Goal: Task Accomplishment & Management: Complete application form

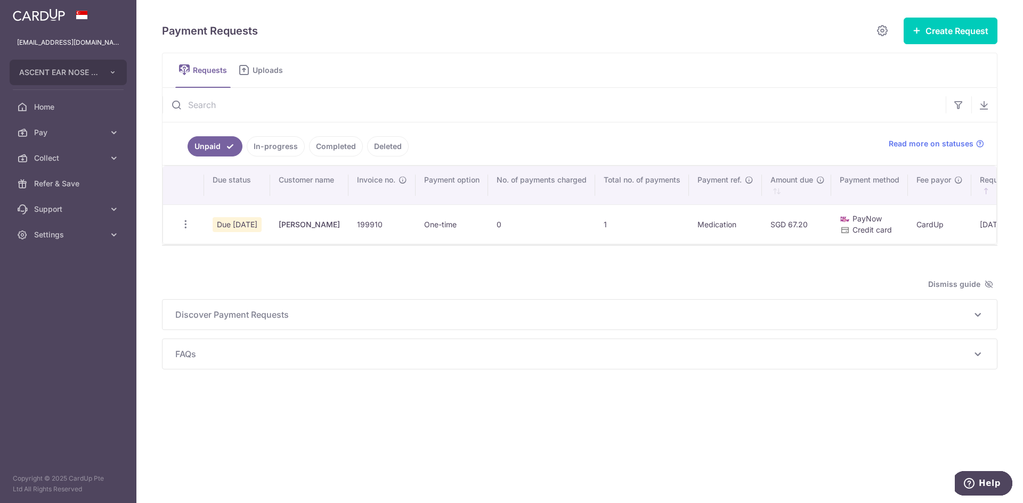
click at [260, 151] on link "In-progress" at bounding box center [276, 146] width 58 height 20
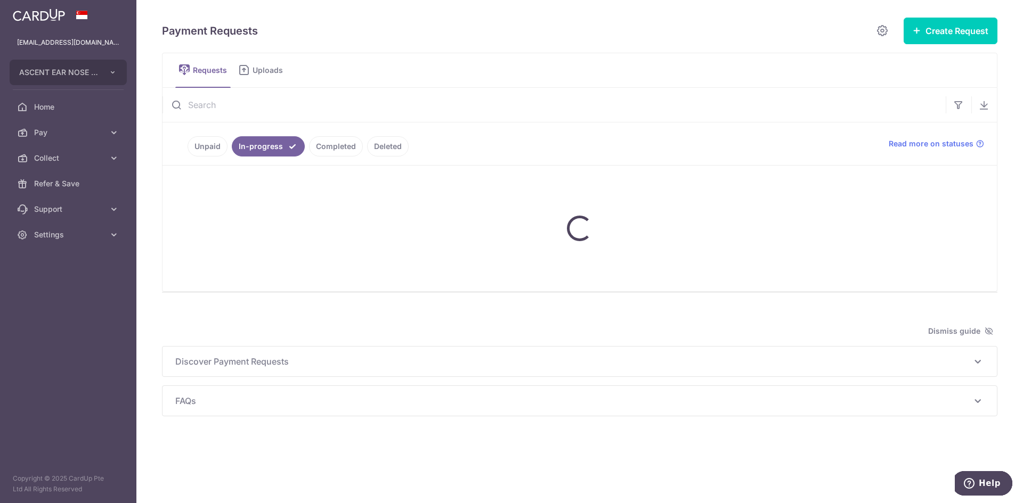
click at [208, 148] on link "Unpaid" at bounding box center [207, 146] width 40 height 20
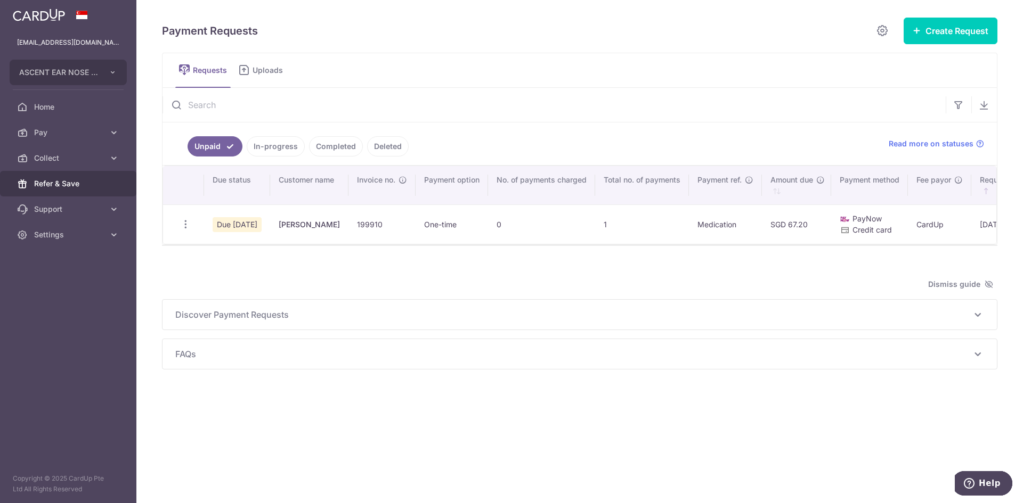
click at [76, 179] on span "Refer & Save" at bounding box center [69, 183] width 70 height 11
click at [88, 112] on link "Home" at bounding box center [68, 107] width 136 height 26
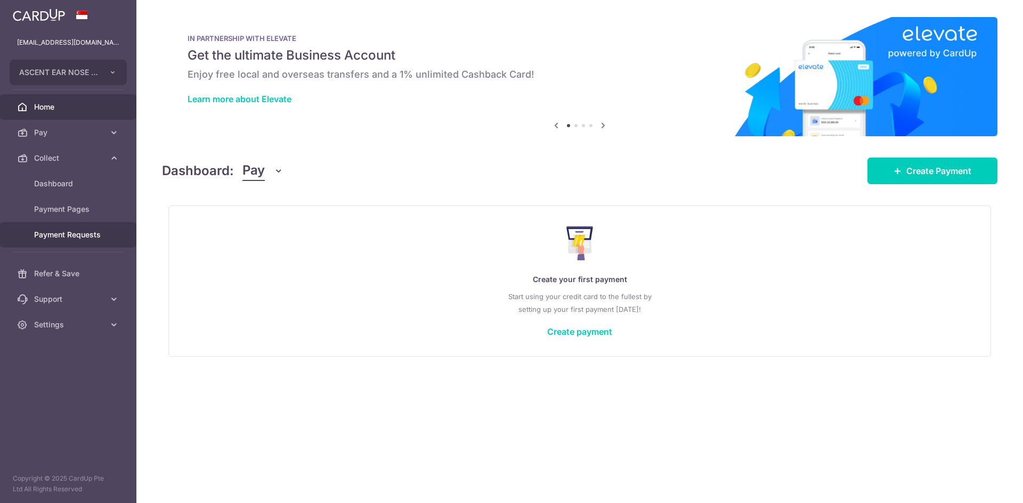
click at [70, 234] on span "Payment Requests" at bounding box center [69, 235] width 70 height 11
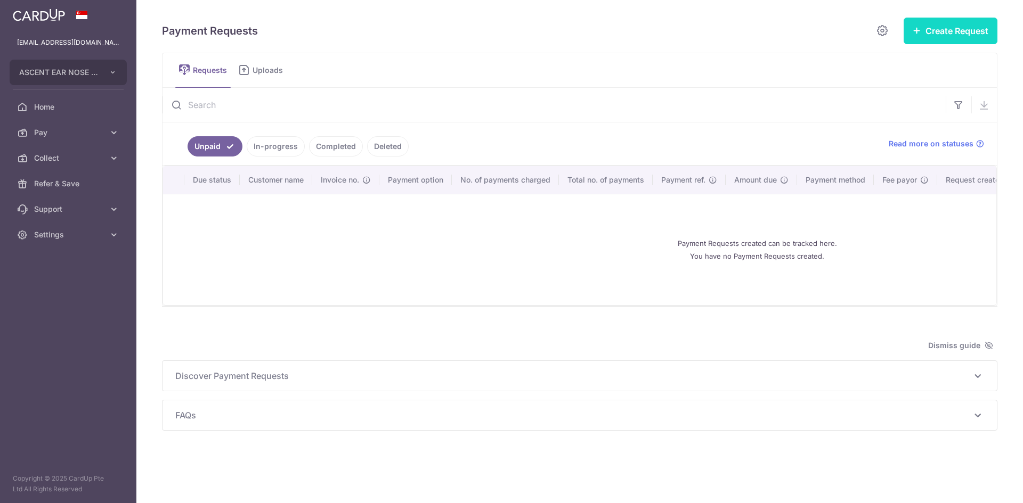
click at [972, 32] on button "Create Request" at bounding box center [950, 31] width 94 height 27
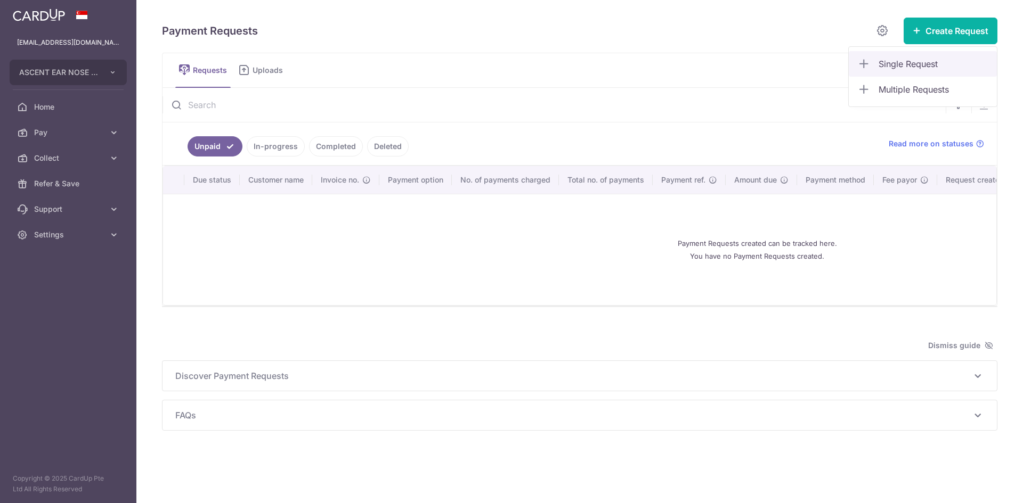
click at [931, 72] on link "Single Request" at bounding box center [922, 64] width 148 height 26
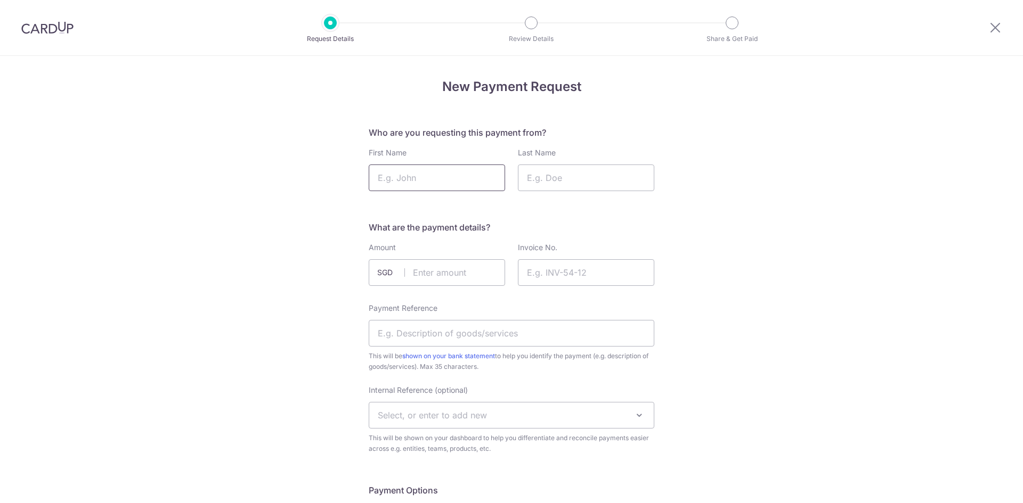
click at [427, 165] on input "First Name" at bounding box center [437, 178] width 136 height 27
click at [526, 180] on input "Last Name" at bounding box center [586, 178] width 136 height 27
click at [438, 274] on input "text" at bounding box center [437, 272] width 136 height 27
drag, startPoint x: 579, startPoint y: 278, endPoint x: 620, endPoint y: 285, distance: 41.1
click at [620, 285] on input "Invoice No." at bounding box center [586, 272] width 136 height 27
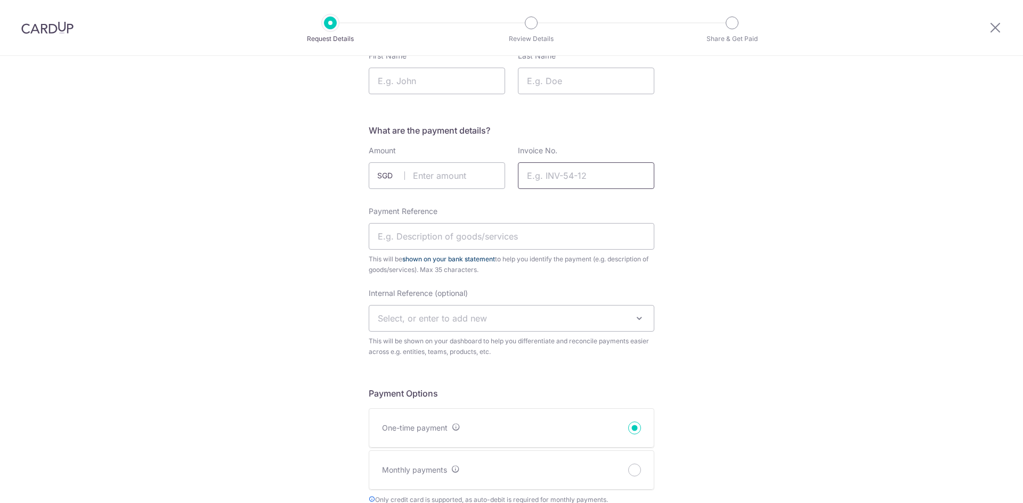
scroll to position [107, 0]
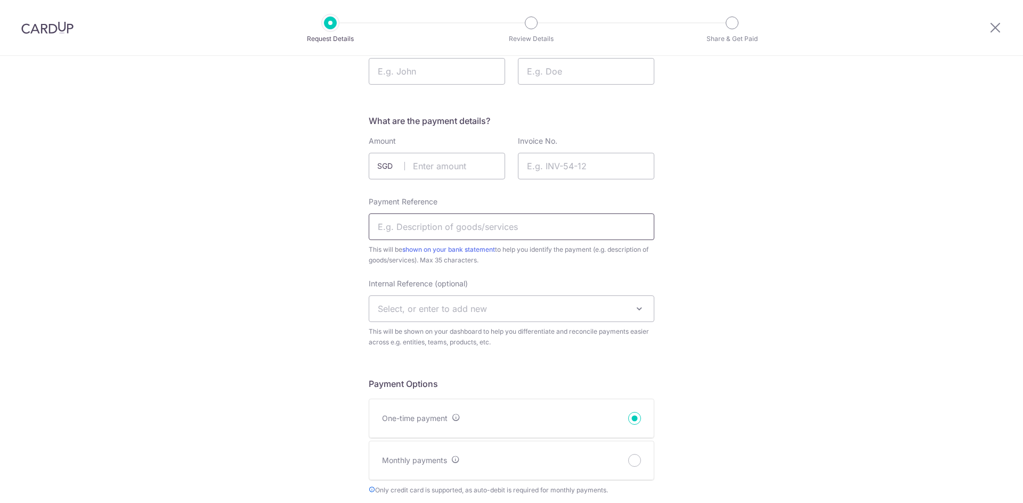
click at [433, 236] on input "Payment Reference" at bounding box center [511, 227] width 285 height 27
click at [561, 176] on input "Invoice No." at bounding box center [586, 166] width 136 height 27
click at [423, 231] on input "Payment Reference" at bounding box center [511, 227] width 285 height 27
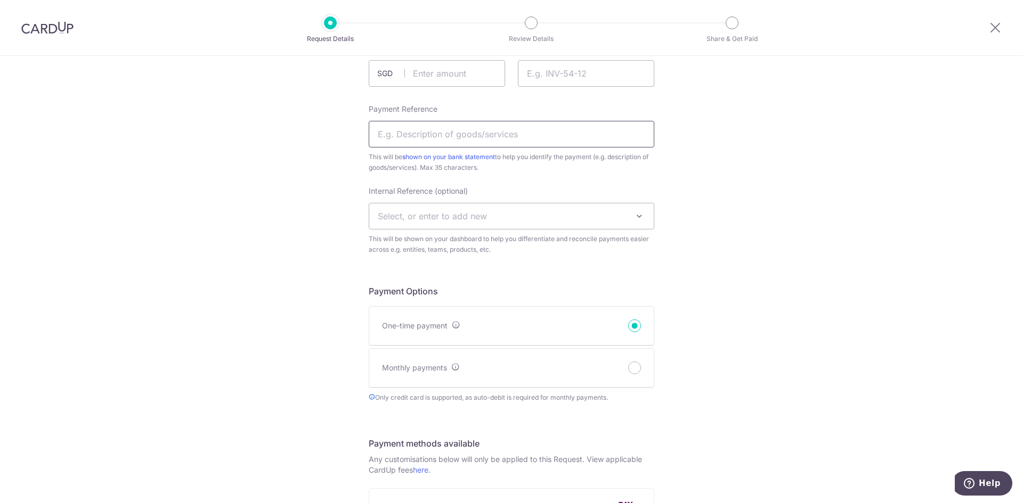
scroll to position [266, 0]
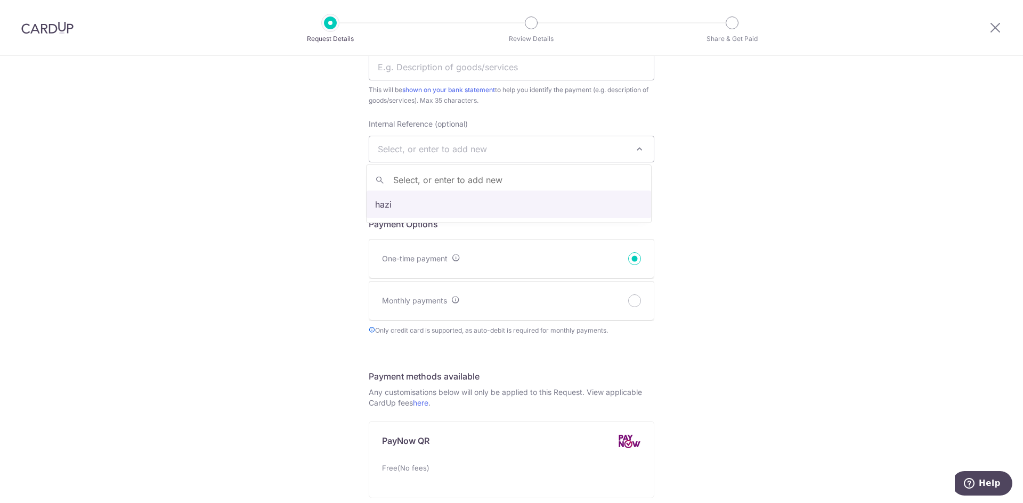
click at [397, 151] on span "Select, or enter to add new" at bounding box center [432, 149] width 109 height 11
click at [657, 225] on div "New Payment Request Who are you requesting this payment from? First Name Last N…" at bounding box center [511, 415] width 1023 height 1251
click at [476, 259] on div "One-time payment" at bounding box center [511, 259] width 284 height 39
click at [628, 252] on input "One-time payment" at bounding box center [634, 258] width 13 height 13
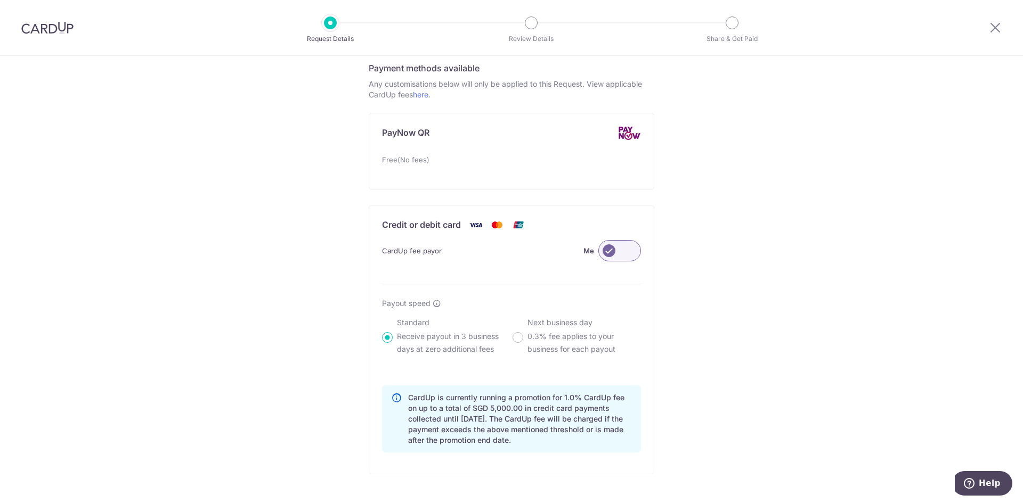
scroll to position [692, 0]
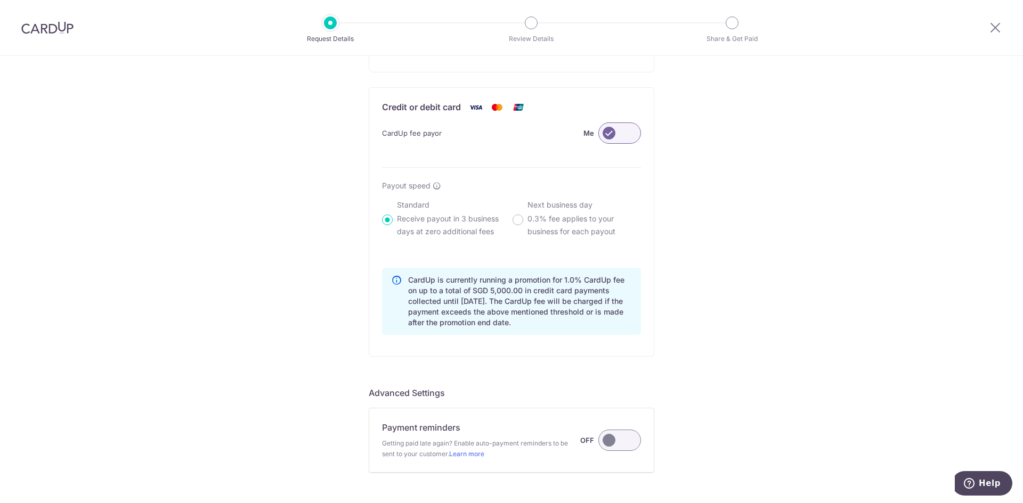
click at [611, 443] on label at bounding box center [619, 440] width 43 height 21
click at [0, 0] on input "Payment reminders Getting paid late again? Enable auto-payment reminders to be …" at bounding box center [0, 0] width 0 height 0
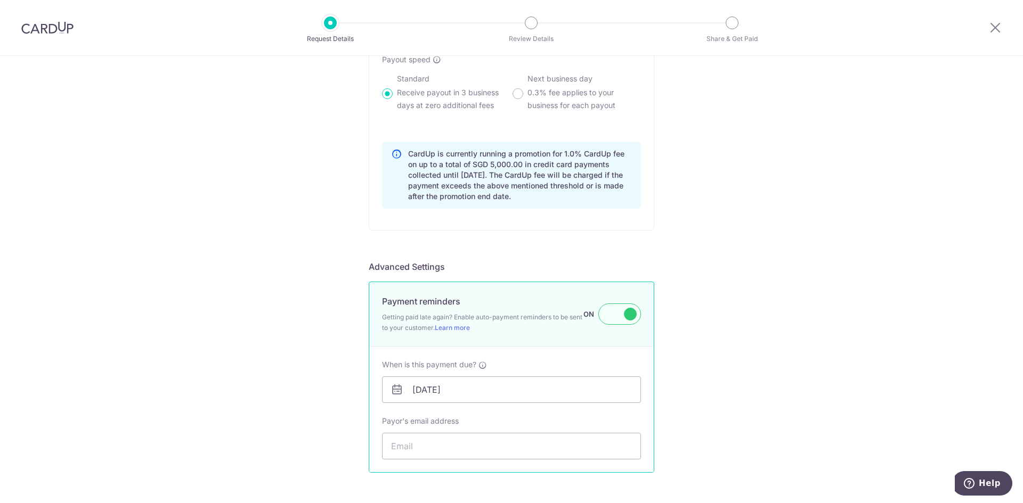
scroll to position [922, 0]
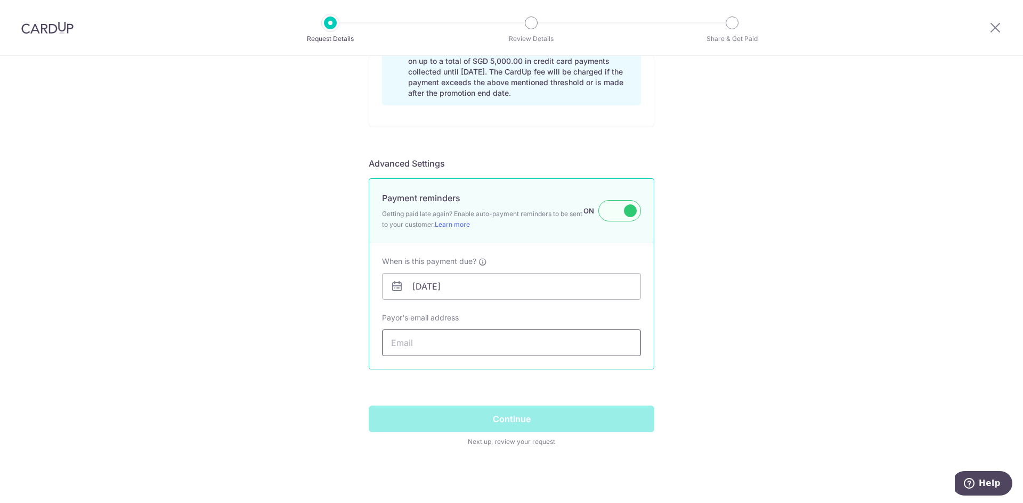
click at [419, 347] on input "Payor's email address" at bounding box center [511, 343] width 259 height 27
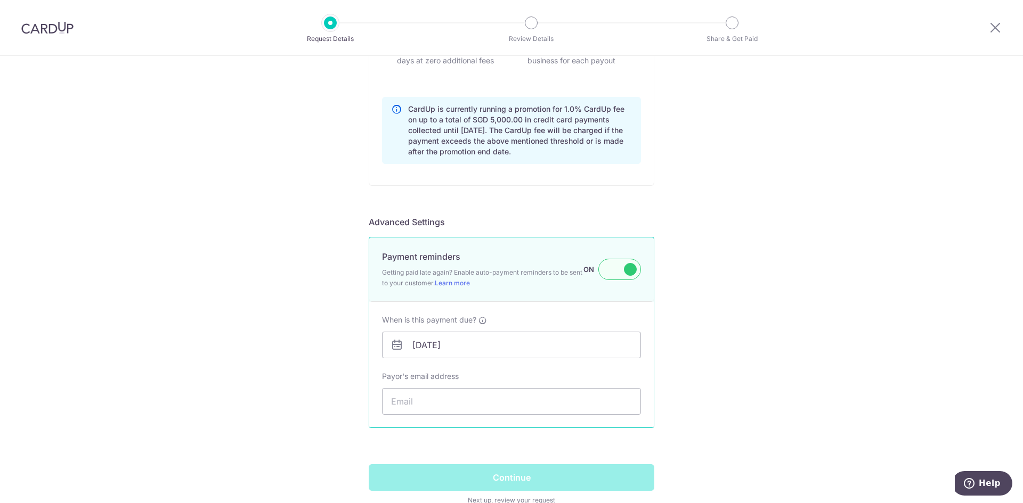
scroll to position [929, 0]
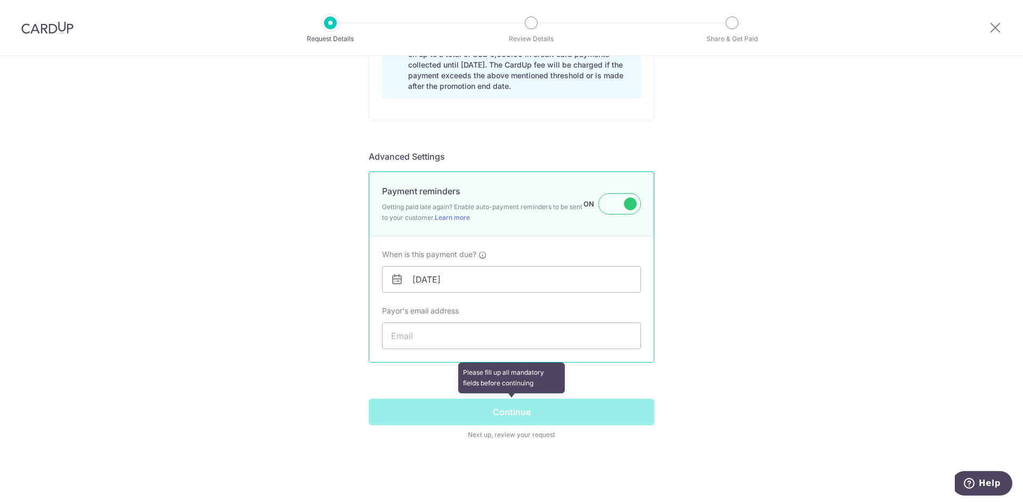
click at [492, 422] on span at bounding box center [511, 420] width 285 height 42
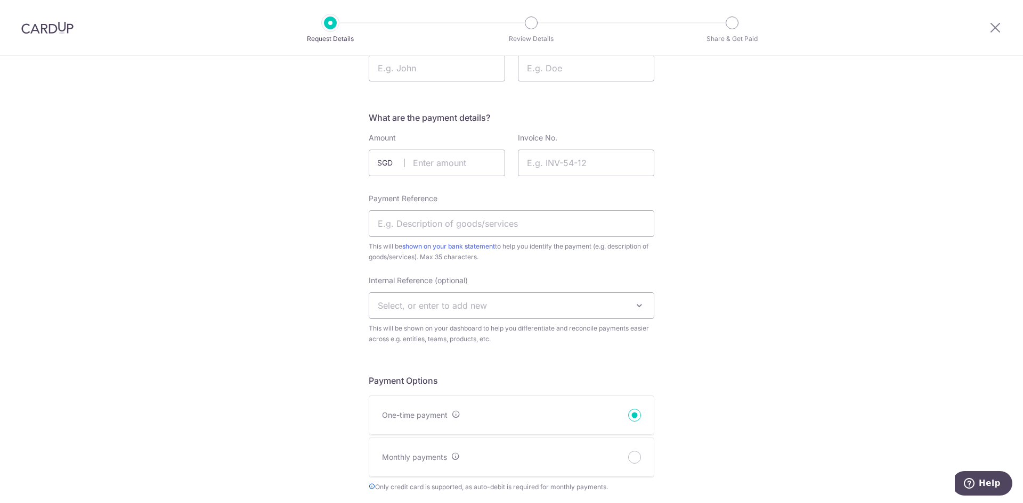
scroll to position [0, 0]
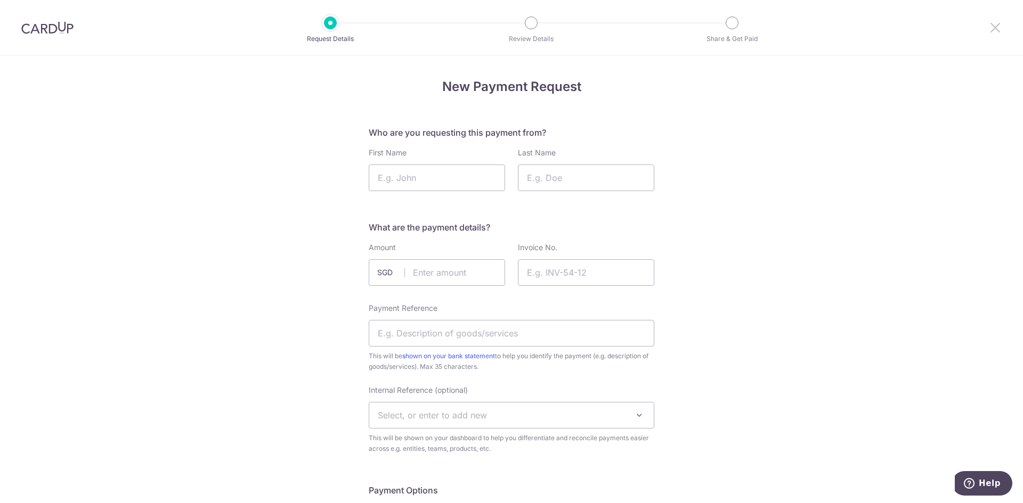
click at [998, 24] on icon at bounding box center [995, 27] width 13 height 13
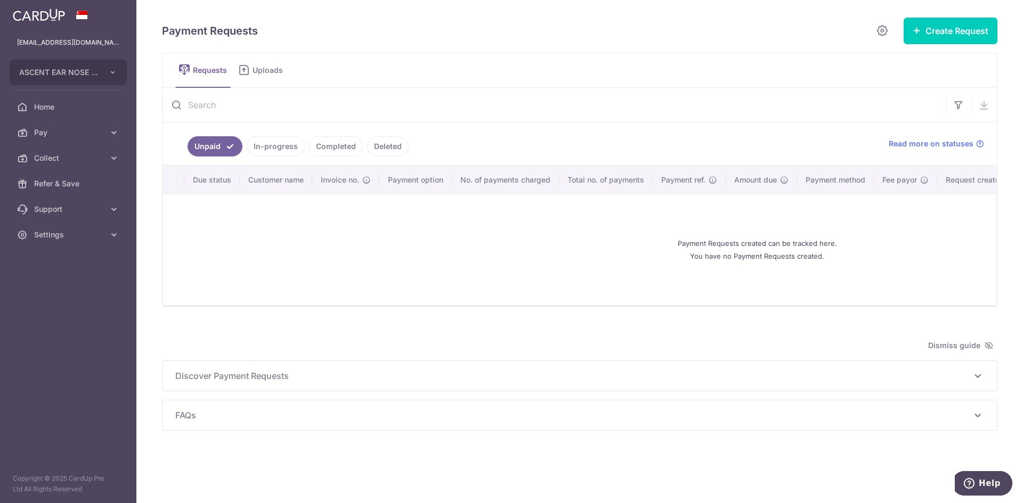
click at [277, 151] on link "In-progress" at bounding box center [276, 146] width 58 height 20
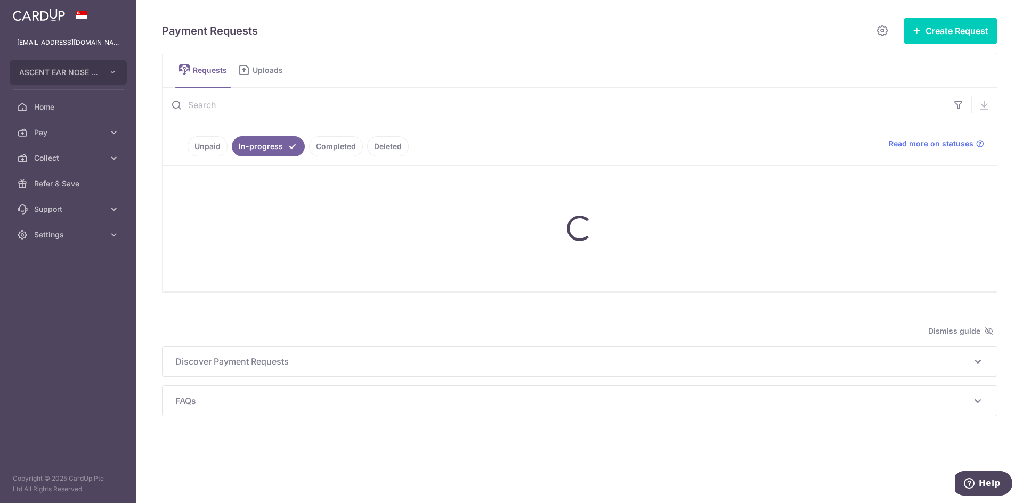
click at [329, 148] on link "Completed" at bounding box center [336, 146] width 54 height 20
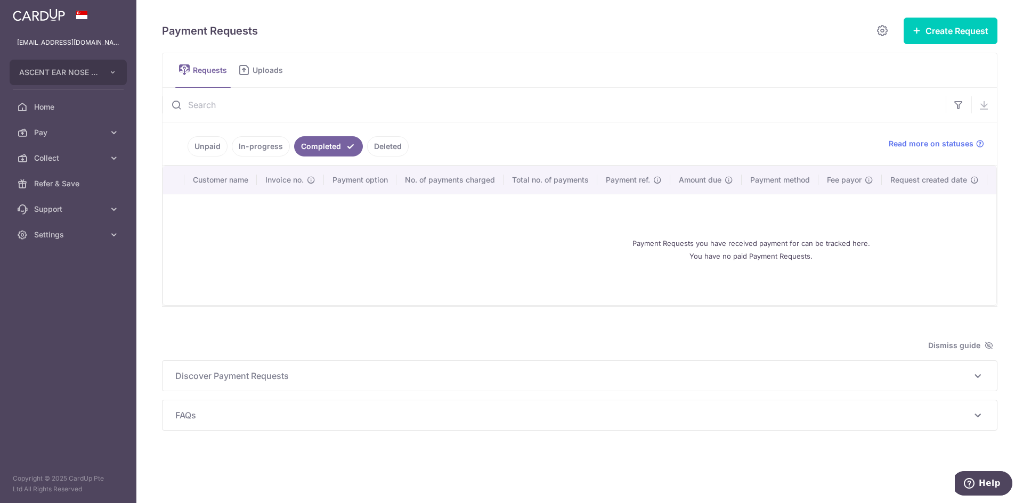
click at [265, 145] on link "In-progress" at bounding box center [261, 146] width 58 height 20
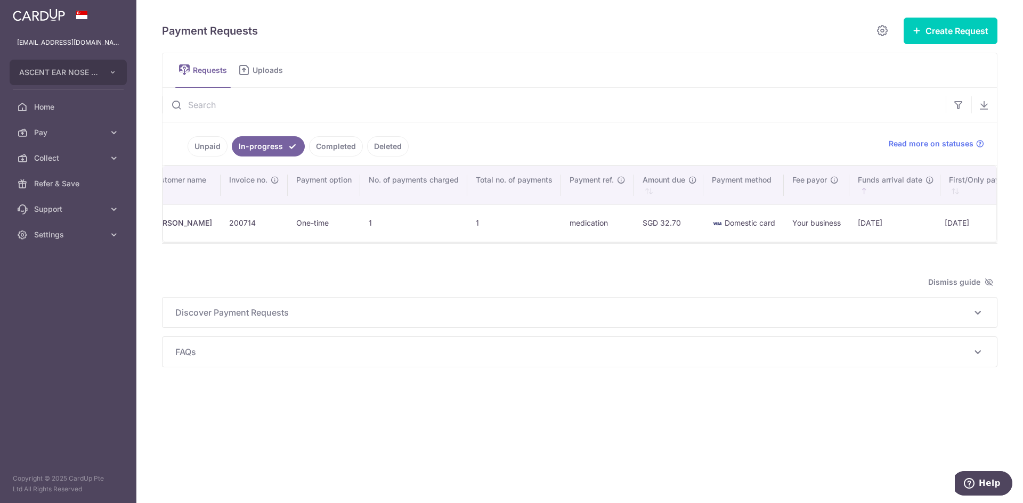
scroll to position [0, 113]
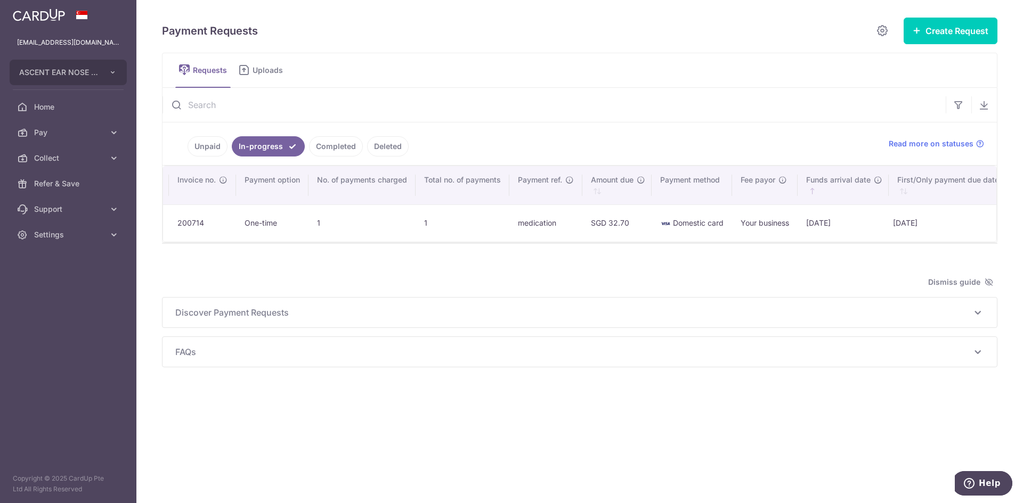
click at [347, 148] on link "Completed" at bounding box center [336, 146] width 54 height 20
click at [390, 111] on input "text" at bounding box center [553, 105] width 783 height 34
